Goal: Transaction & Acquisition: Download file/media

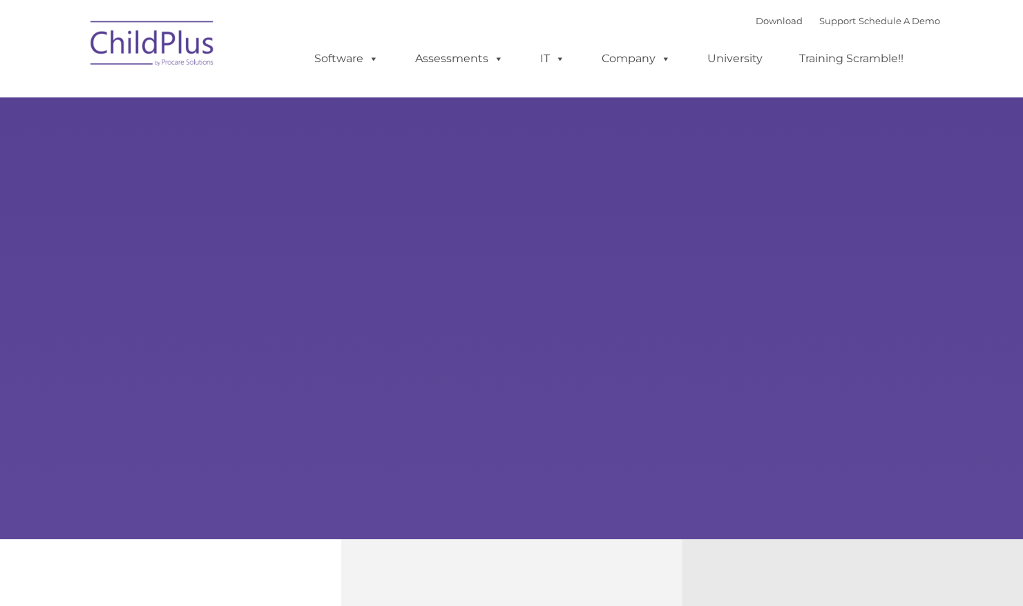
type input ""
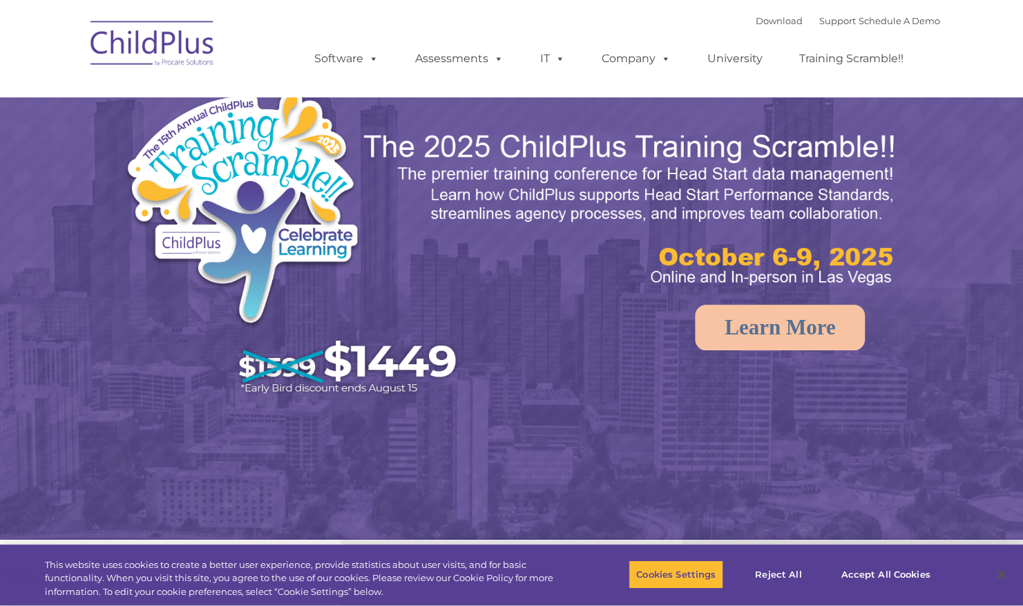
select select "MEDIUM"
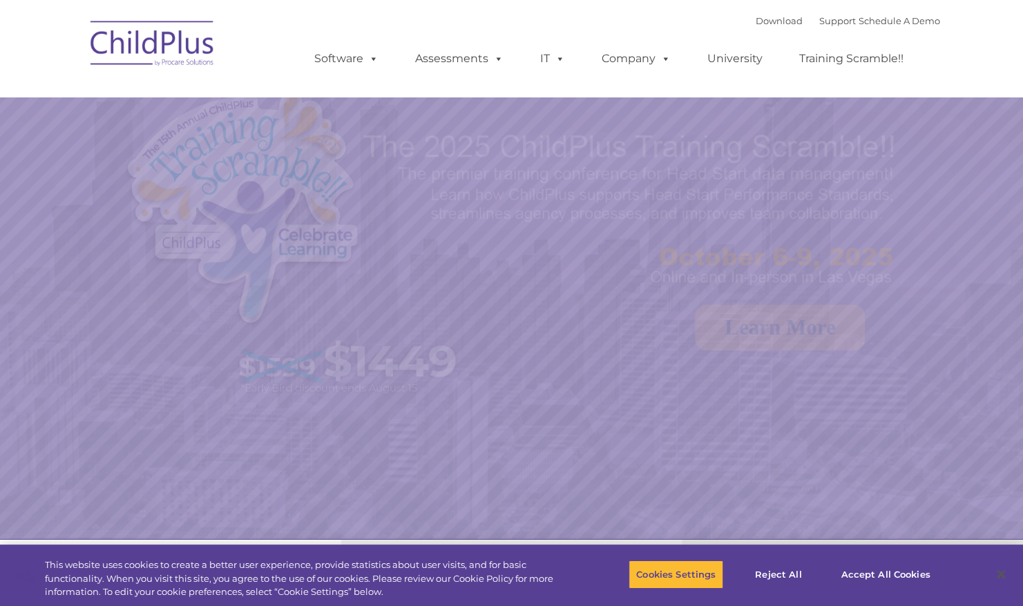
select select "MEDIUM"
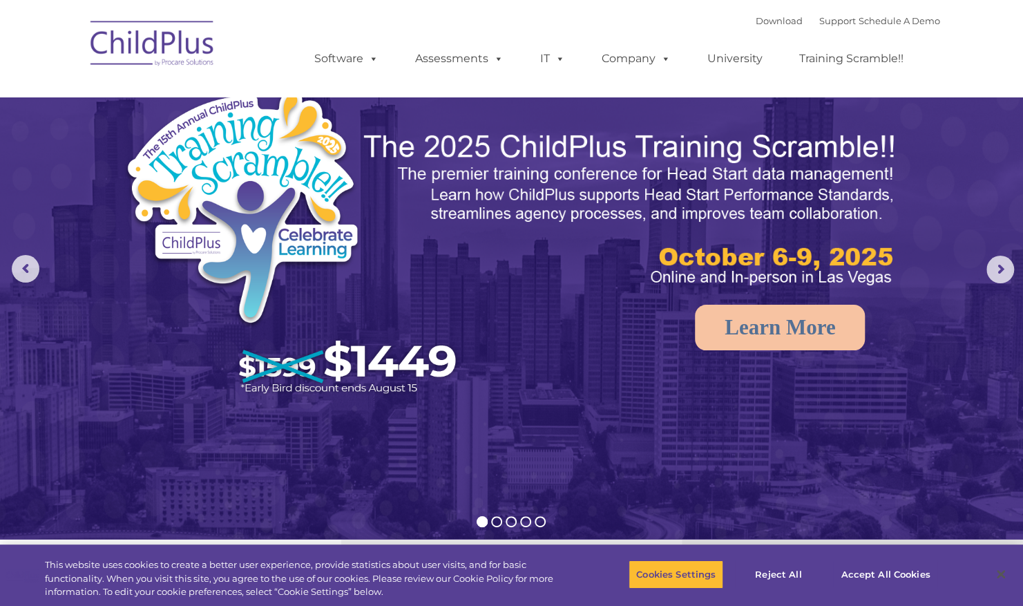
click at [143, 62] on img at bounding box center [153, 45] width 138 height 69
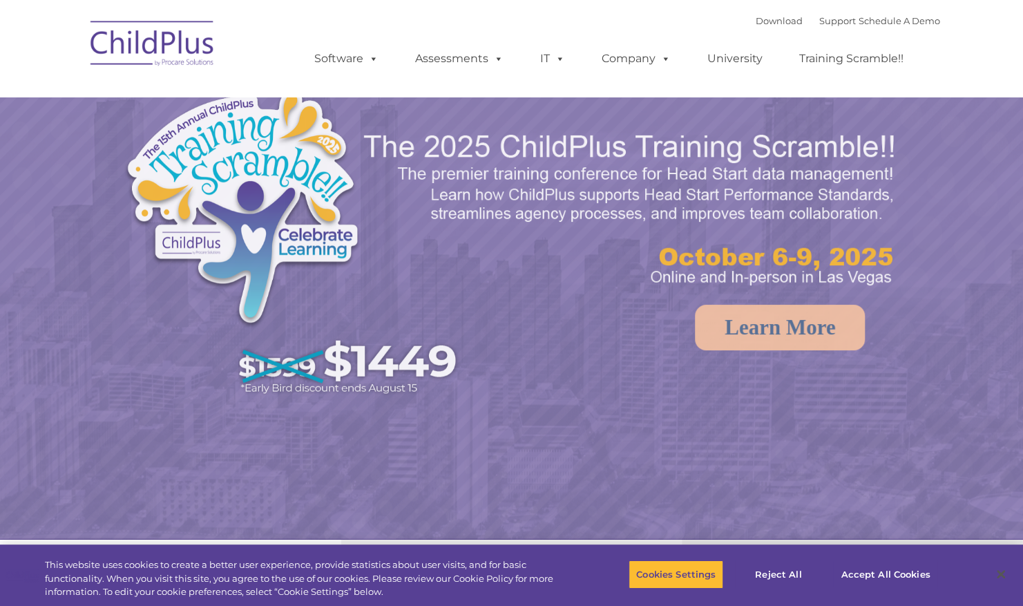
select select "MEDIUM"
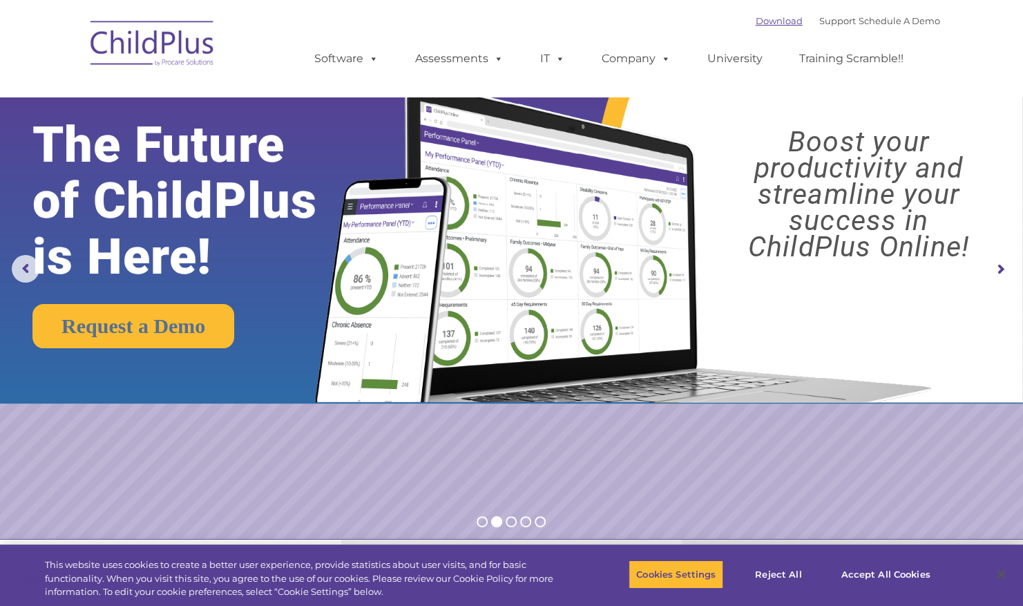
click at [775, 22] on link "Download" at bounding box center [779, 20] width 47 height 11
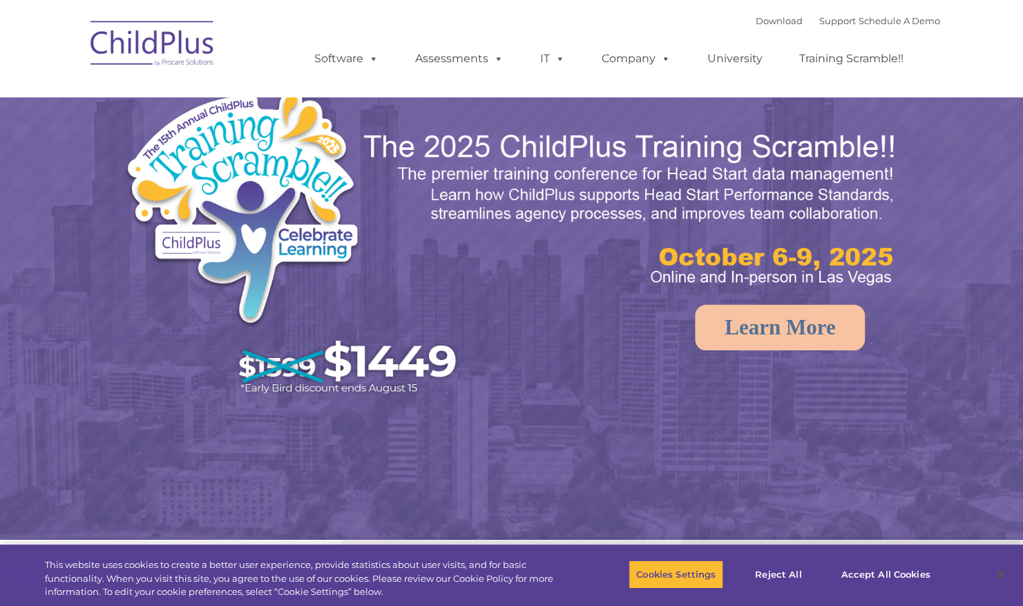
select select "MEDIUM"
